Goal: Transaction & Acquisition: Subscribe to service/newsletter

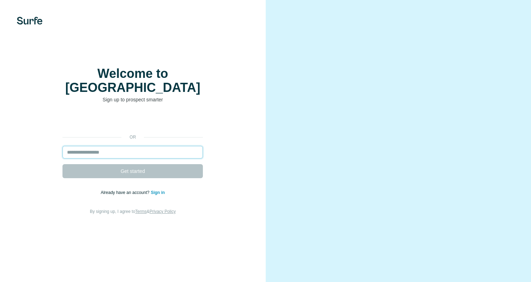
drag, startPoint x: 0, startPoint y: 0, endPoint x: 134, endPoint y: 146, distance: 197.8
click at [134, 146] on input "email" at bounding box center [132, 152] width 140 height 13
click at [216, 120] on div "or Get started Already have an account? Sign in By signing up, I agree to Terms…" at bounding box center [132, 164] width 237 height 101
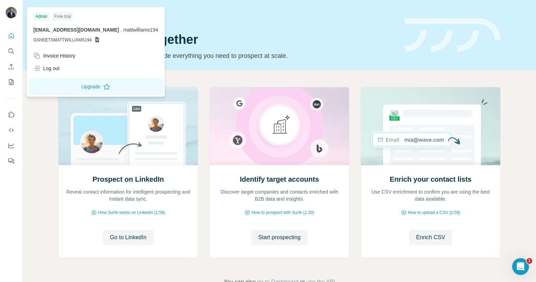
click at [12, 13] on img at bounding box center [11, 12] width 11 height 11
click at [103, 88] on icon at bounding box center [106, 87] width 6 height 6
